Goal: Find specific page/section: Find specific page/section

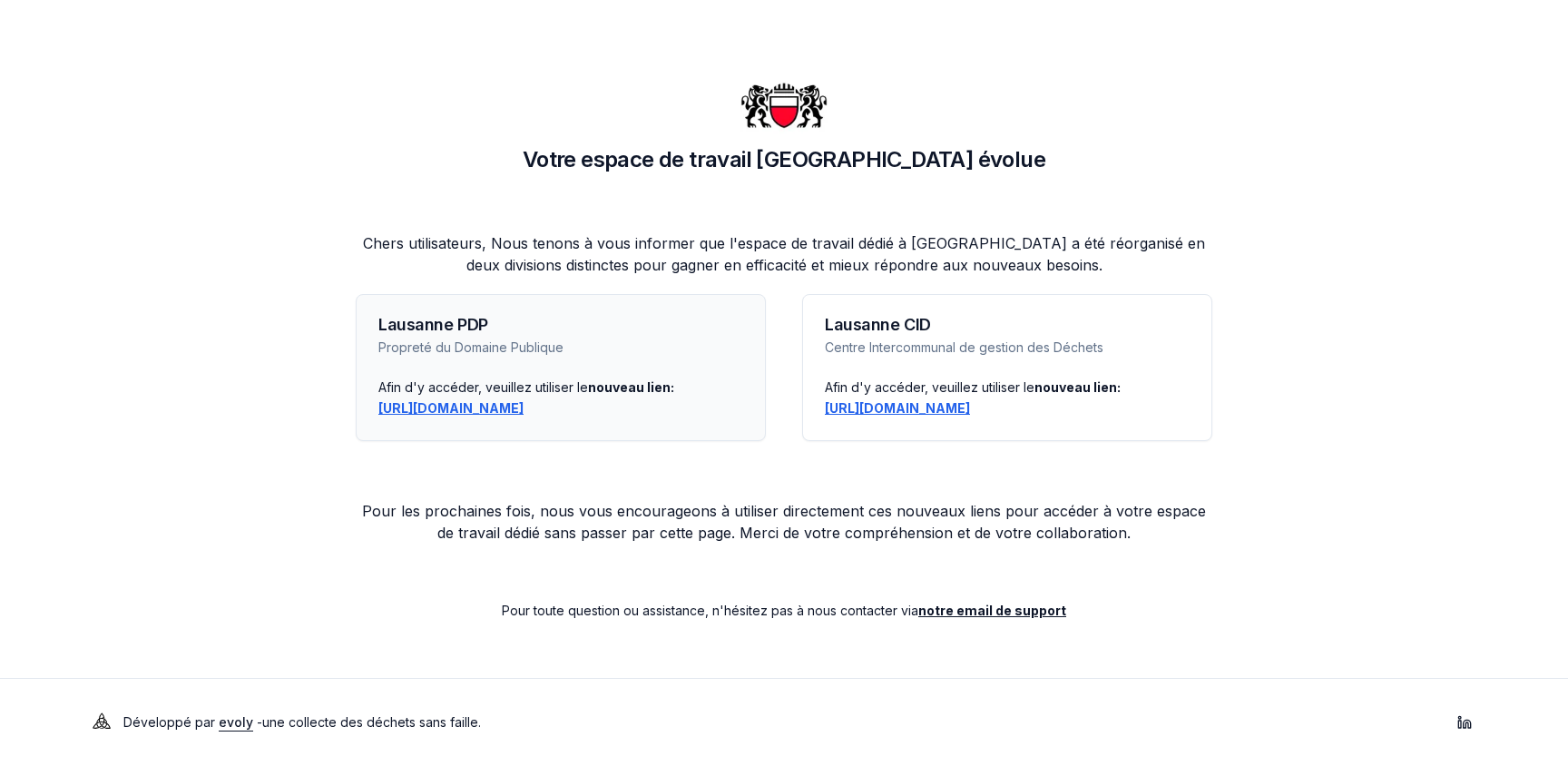
click at [507, 407] on link "https://lausanne-pdp.app.evolyenergy.com" at bounding box center [450, 408] width 145 height 15
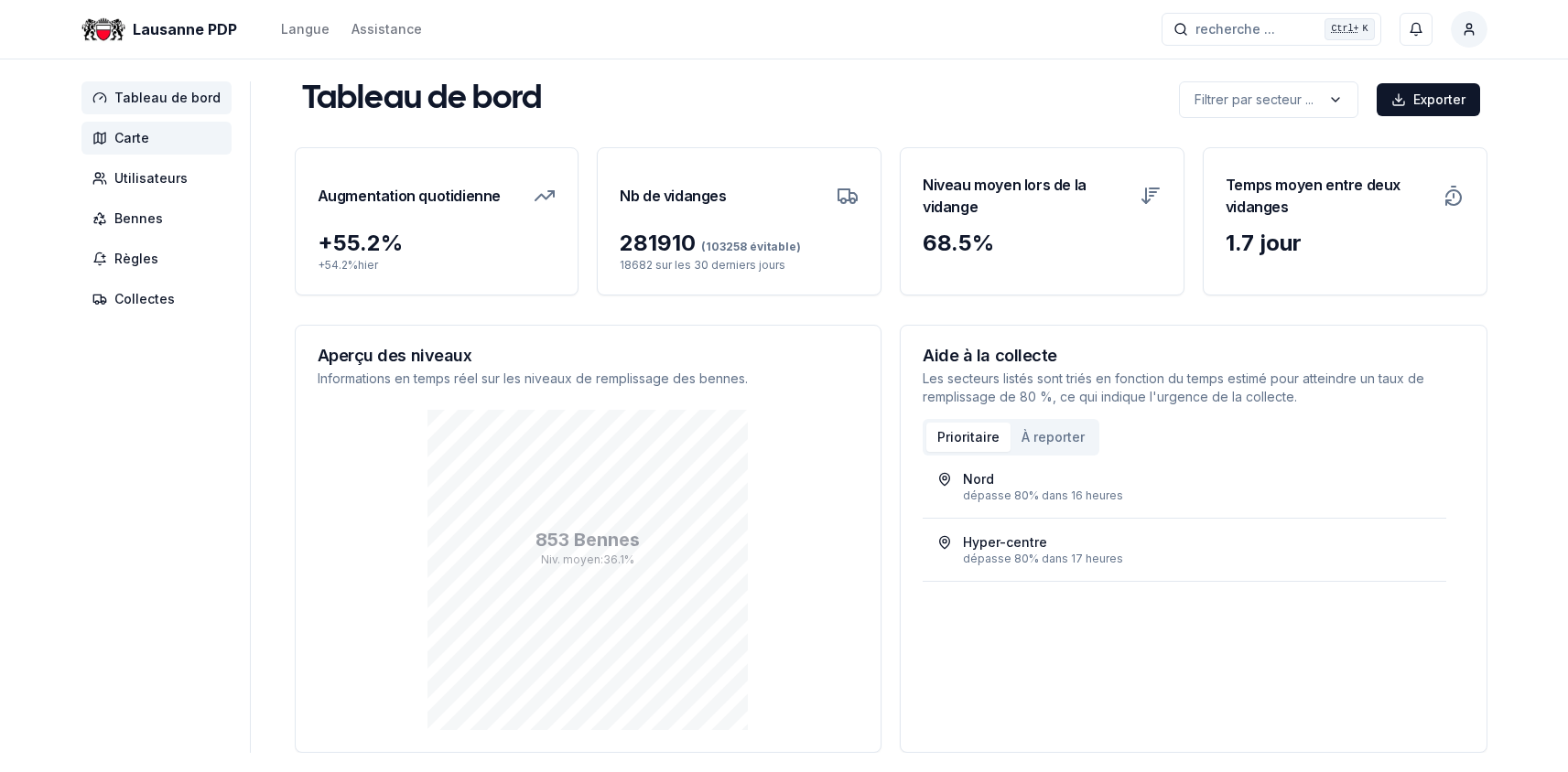
click at [147, 139] on span "Carte" at bounding box center [132, 137] width 35 height 18
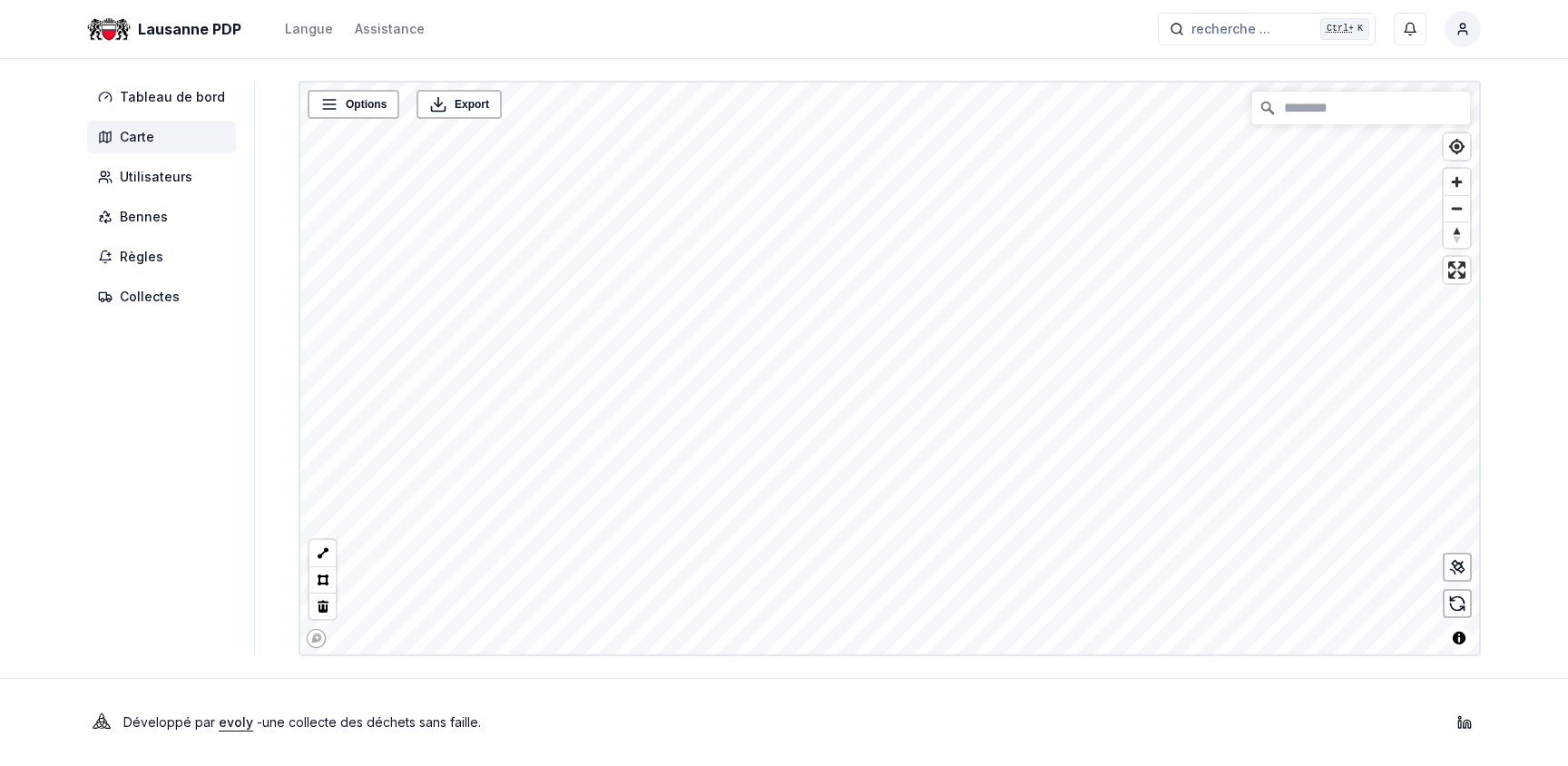
click at [967, 745] on div "Lausanne PDP Langue Assistance recherche ... recherche ... Ctrl+ K Rochat Pasca…" at bounding box center [784, 383] width 1568 height 766
click at [737, 82] on div "Options Export © Mapbox © OpenStreetMap Improve this map" at bounding box center [890, 369] width 1182 height 576
click at [947, 703] on div "Lausanne PDP Langue Assistance recherche ... recherche ... Ctrl+ K Rochat Pasca…" at bounding box center [784, 383] width 1568 height 766
click at [1119, 721] on div "Lausanne PDP Langue Assistance recherche ... recherche ... Ctrl+ K Rochat Pasca…" at bounding box center [784, 383] width 1568 height 766
click at [1006, 361] on link "Morges, av. de face n°163 - 13134" at bounding box center [987, 360] width 166 height 12
